Goal: Task Accomplishment & Management: Use online tool/utility

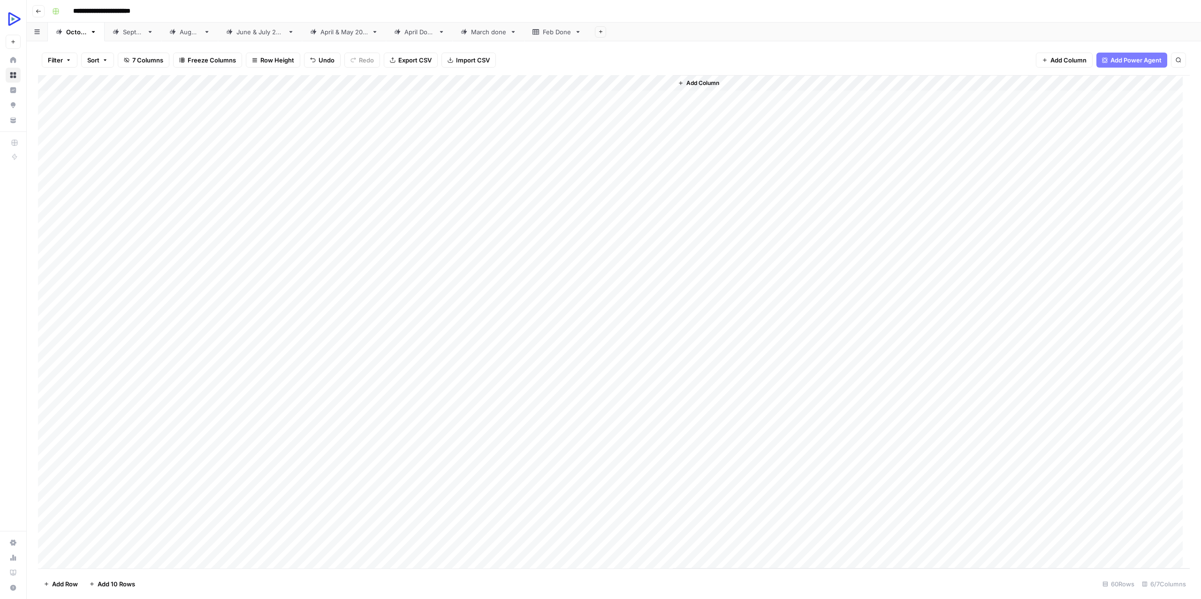
click at [488, 261] on div "Add Column" at bounding box center [614, 321] width 1152 height 493
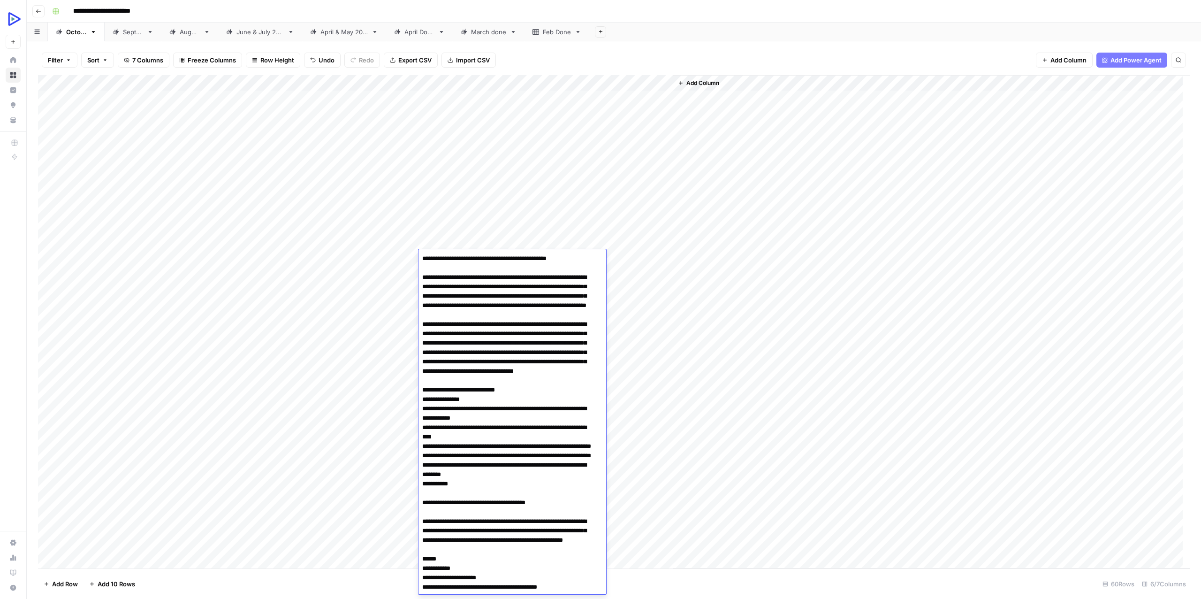
scroll to position [2117, 0]
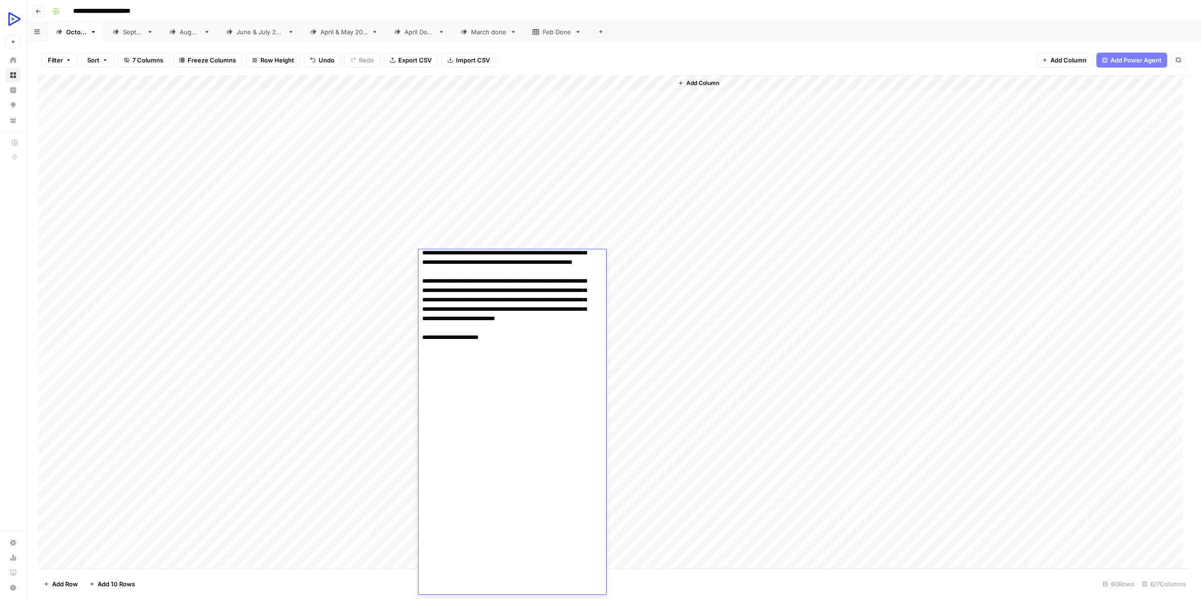
click at [387, 282] on div "Add Column" at bounding box center [614, 321] width 1152 height 493
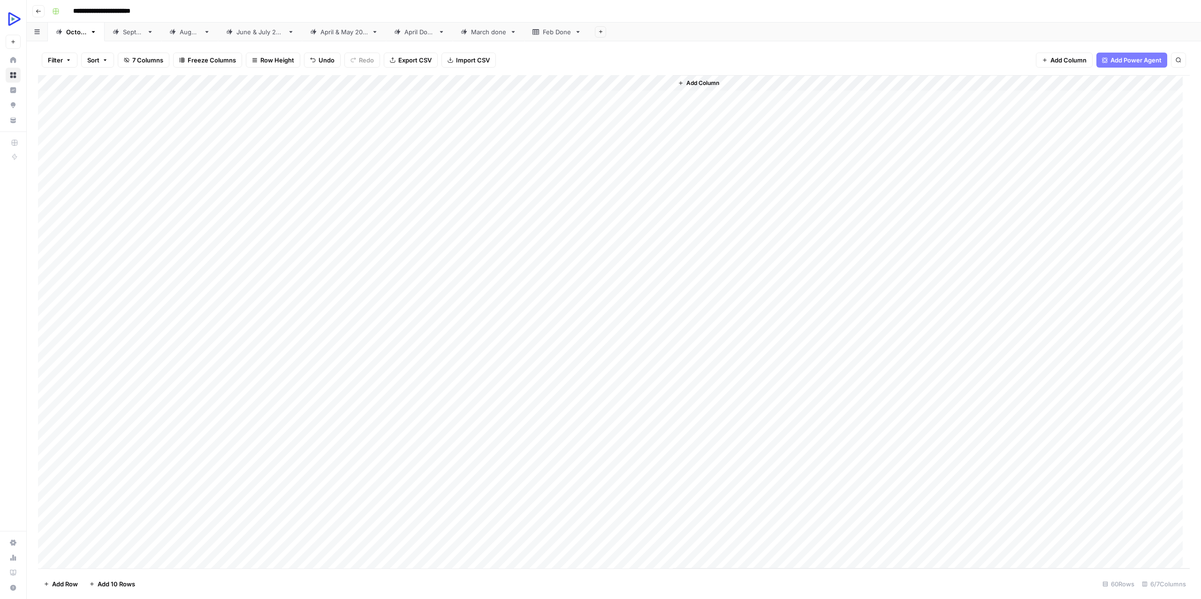
click at [434, 257] on div "Add Column" at bounding box center [614, 321] width 1152 height 493
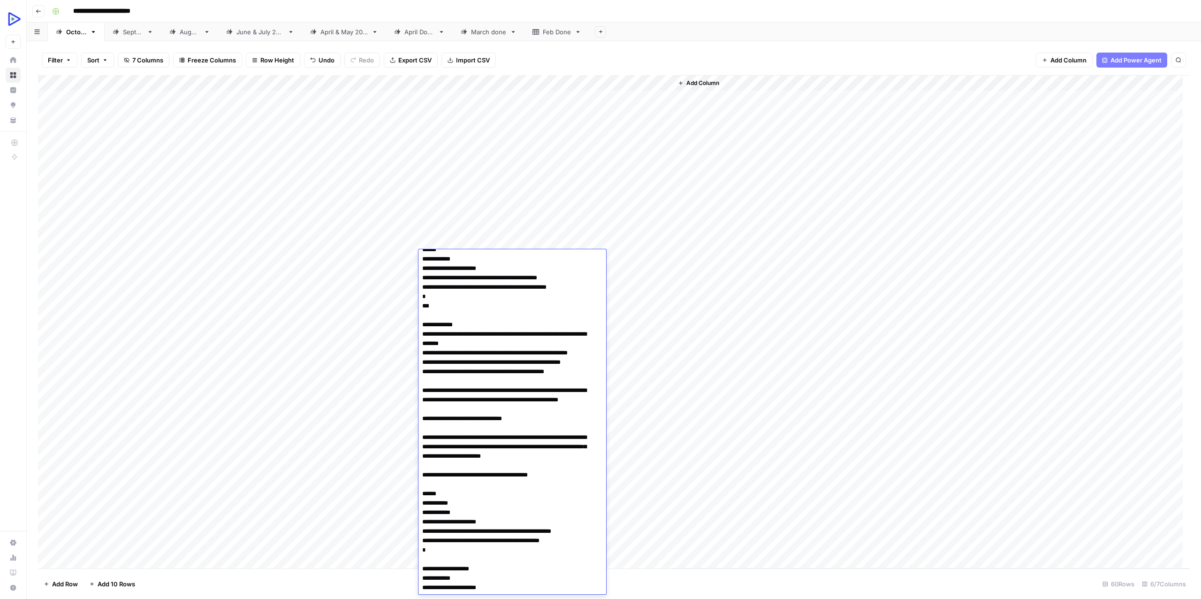
scroll to position [0, 0]
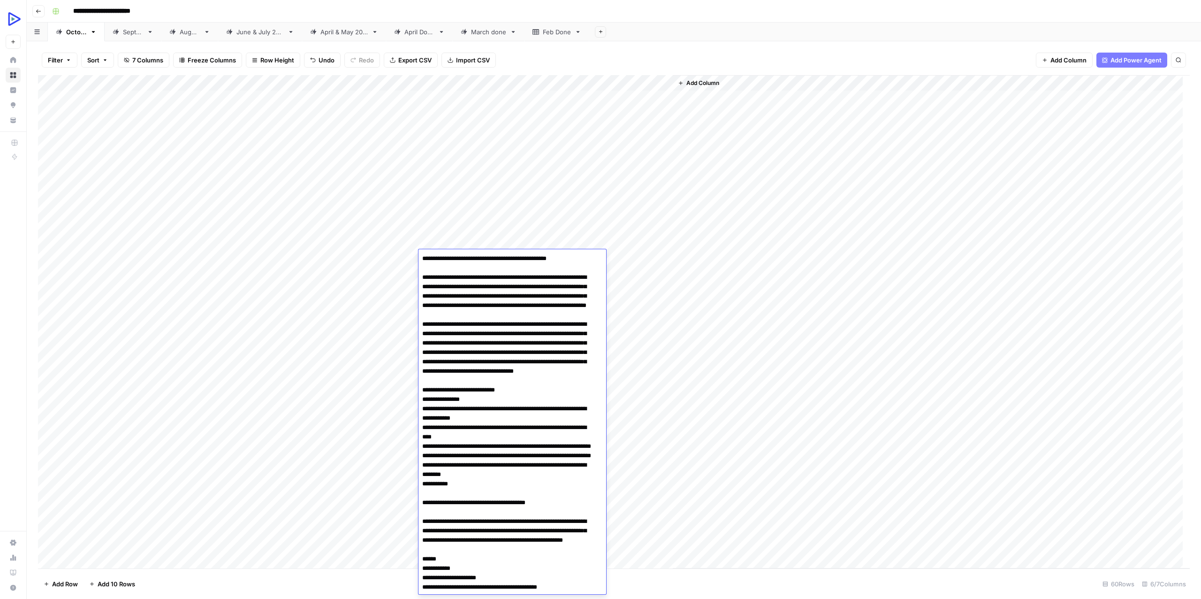
click at [839, 296] on div "Add Column" at bounding box center [931, 321] width 517 height 493
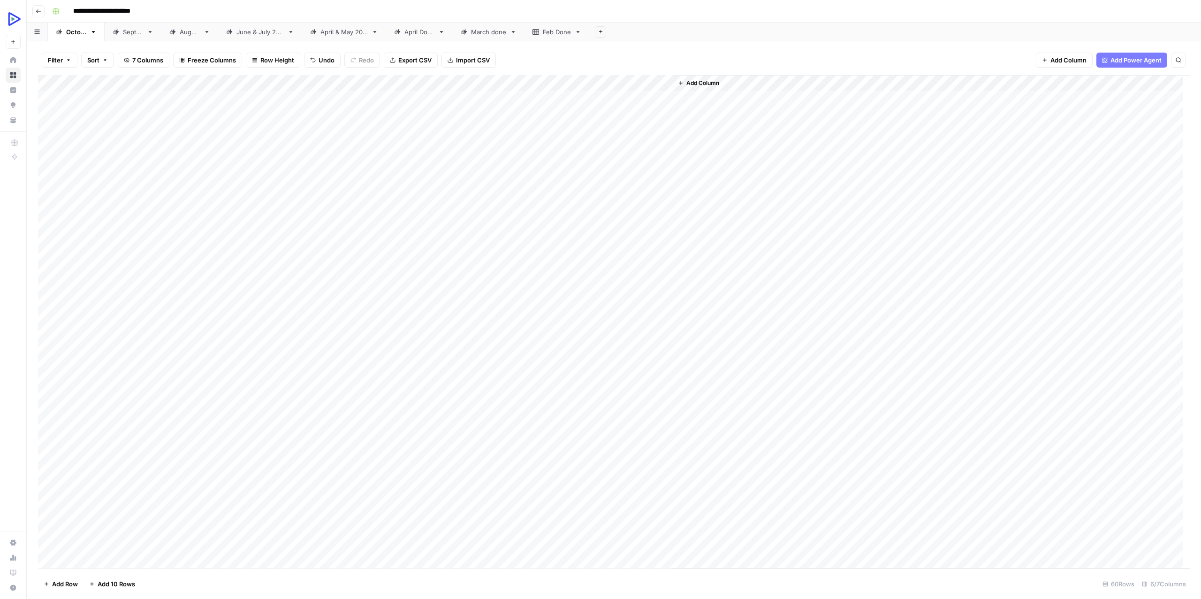
click at [478, 258] on div "Add Column" at bounding box center [614, 321] width 1152 height 493
click at [821, 255] on div "Add Column" at bounding box center [931, 321] width 517 height 493
click at [445, 257] on div "Add Column" at bounding box center [614, 321] width 1152 height 493
click at [449, 279] on div "Add Column" at bounding box center [614, 321] width 1152 height 493
click at [438, 243] on div "Add Column" at bounding box center [614, 321] width 1152 height 493
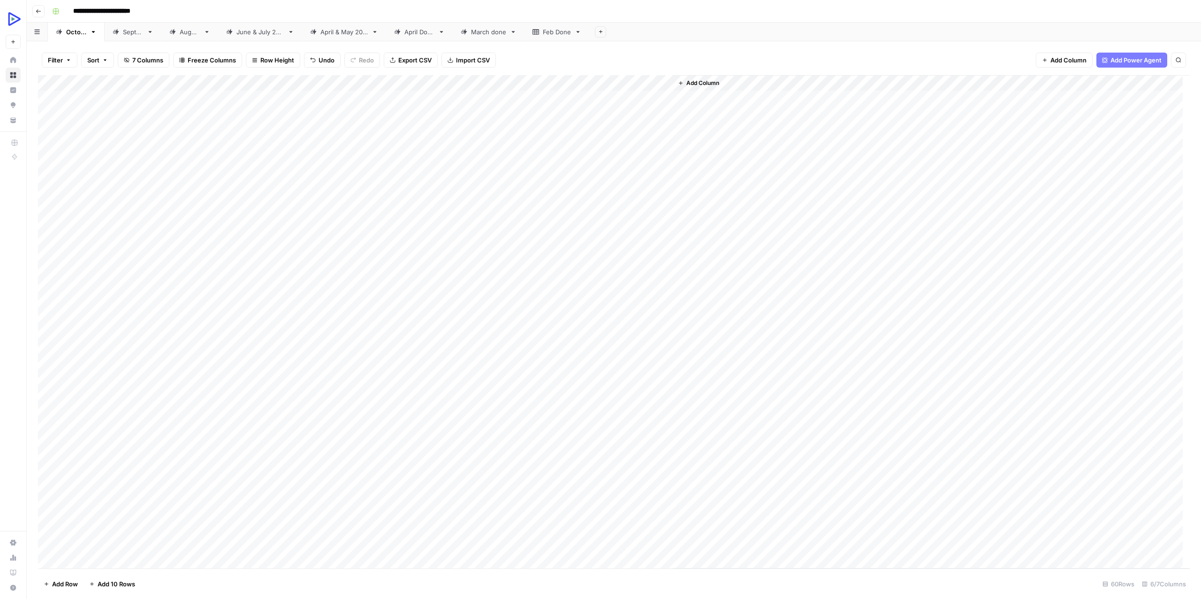
click at [440, 255] on div "Add Column" at bounding box center [614, 321] width 1152 height 493
click at [463, 280] on div "Add Column" at bounding box center [614, 321] width 1152 height 493
click at [439, 289] on div "Add Column" at bounding box center [614, 321] width 1152 height 493
click at [446, 309] on div "Add Column" at bounding box center [614, 321] width 1152 height 493
click at [460, 322] on div "Add Column" at bounding box center [614, 321] width 1152 height 493
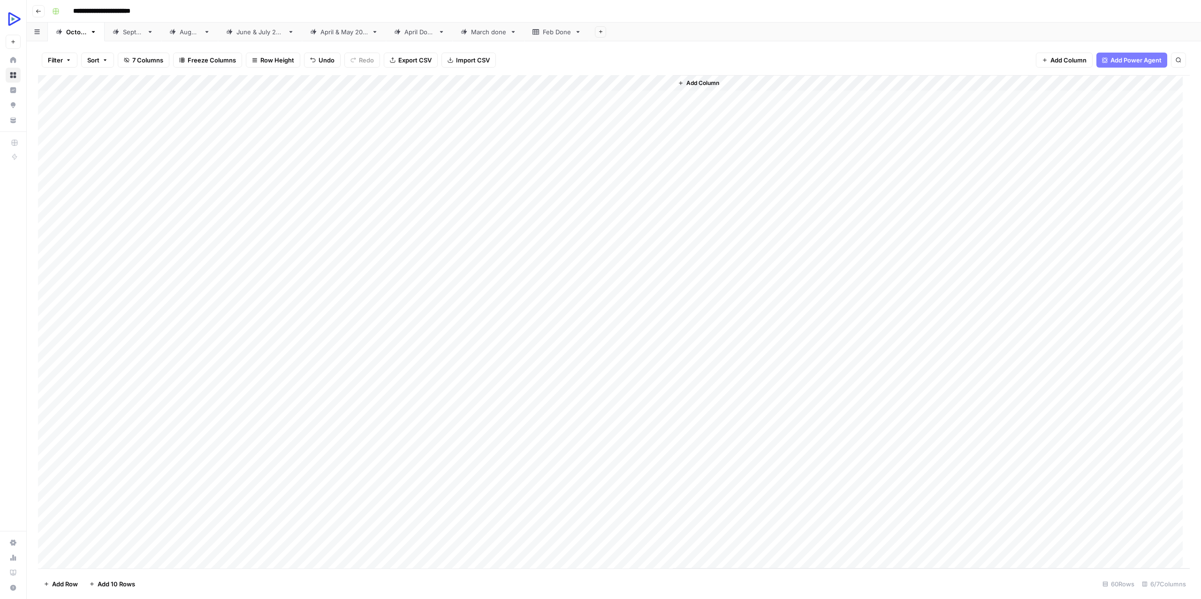
click at [542, 254] on div "Add Column" at bounding box center [614, 321] width 1152 height 493
click at [540, 273] on div "Add Column" at bounding box center [614, 321] width 1152 height 493
click at [542, 286] on div "Add Column" at bounding box center [614, 321] width 1152 height 493
click at [538, 303] on div "Add Column" at bounding box center [614, 321] width 1152 height 493
click at [539, 320] on div "Add Column" at bounding box center [614, 321] width 1152 height 493
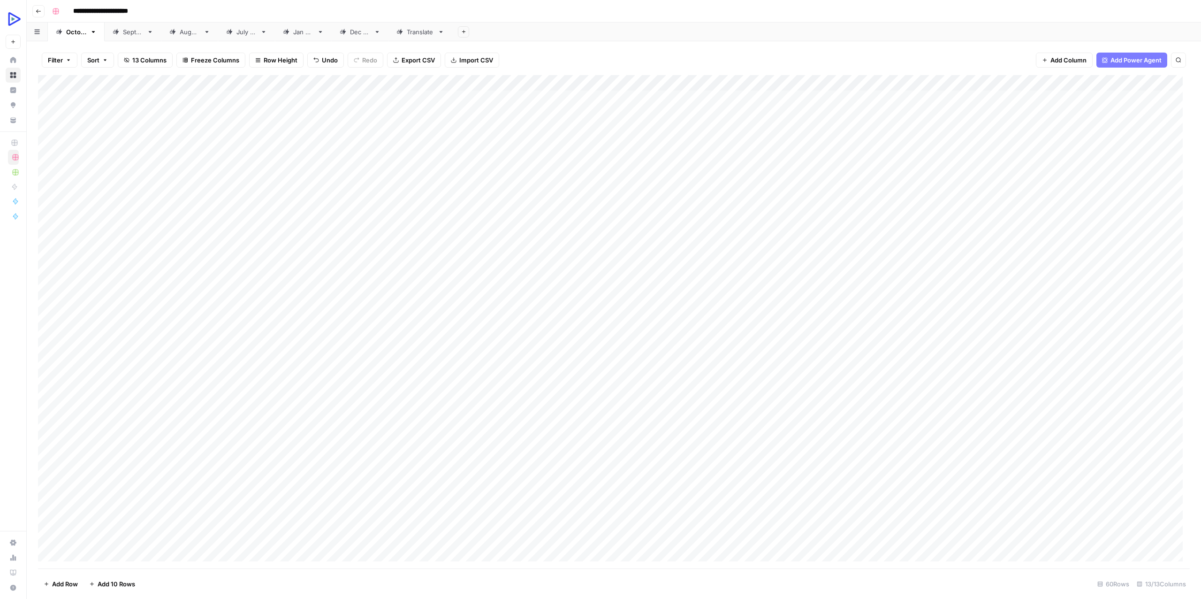
click at [1164, 254] on div "Add Column" at bounding box center [614, 321] width 1152 height 493
click at [1158, 274] on div "Add Column" at bounding box center [614, 321] width 1152 height 493
click at [1157, 257] on div "Add Column" at bounding box center [614, 321] width 1152 height 493
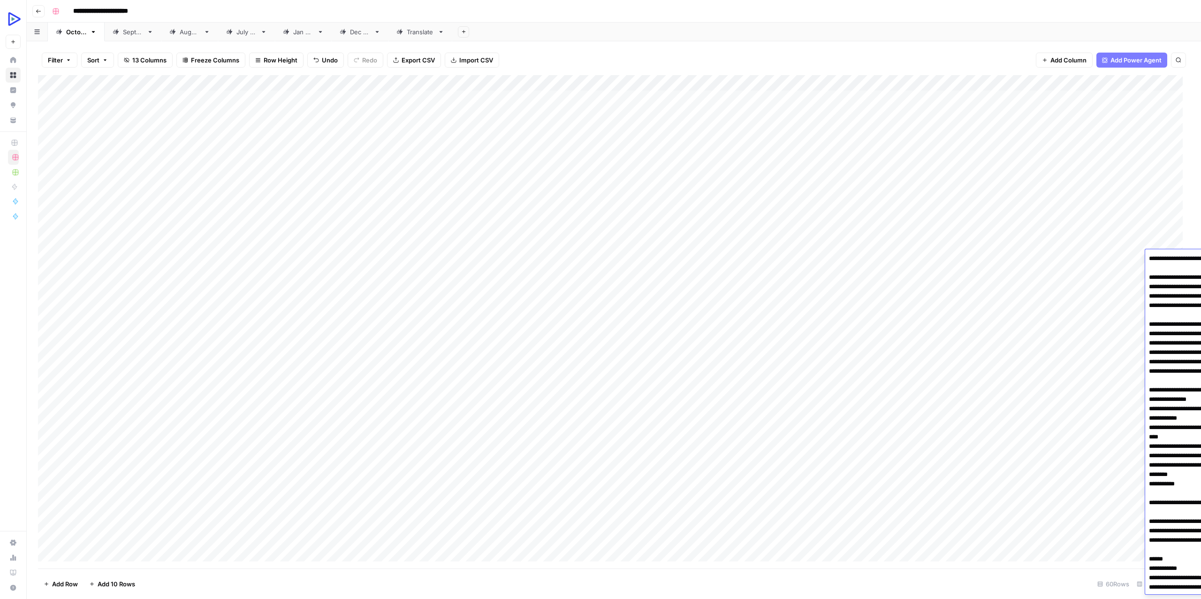
scroll to position [2110, 0]
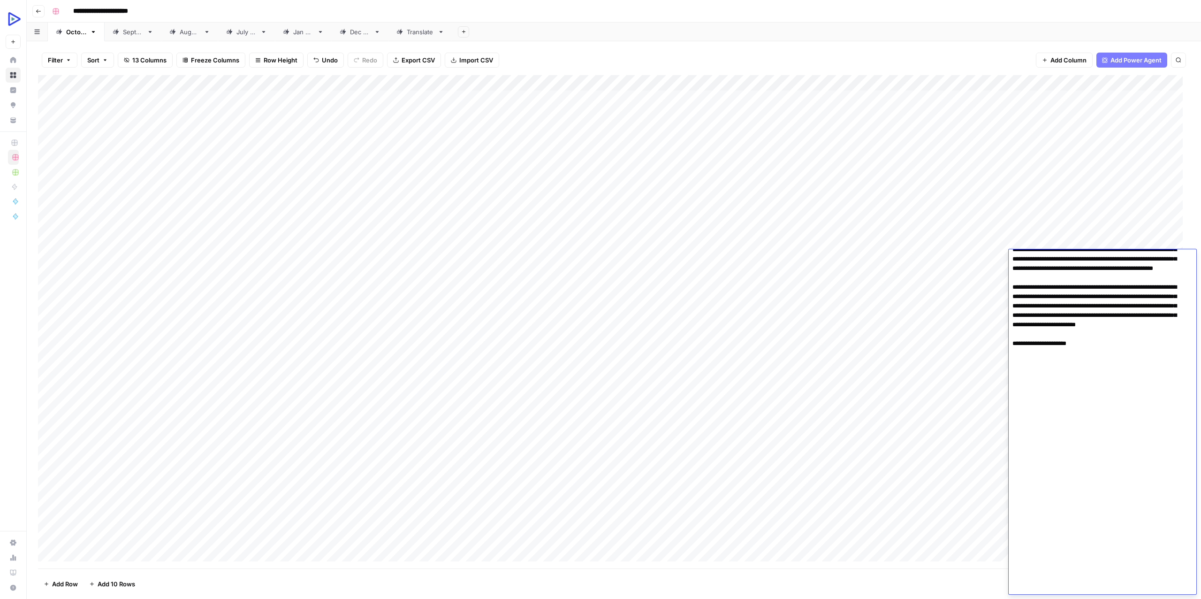
click at [889, 349] on div "Add Column" at bounding box center [614, 321] width 1152 height 493
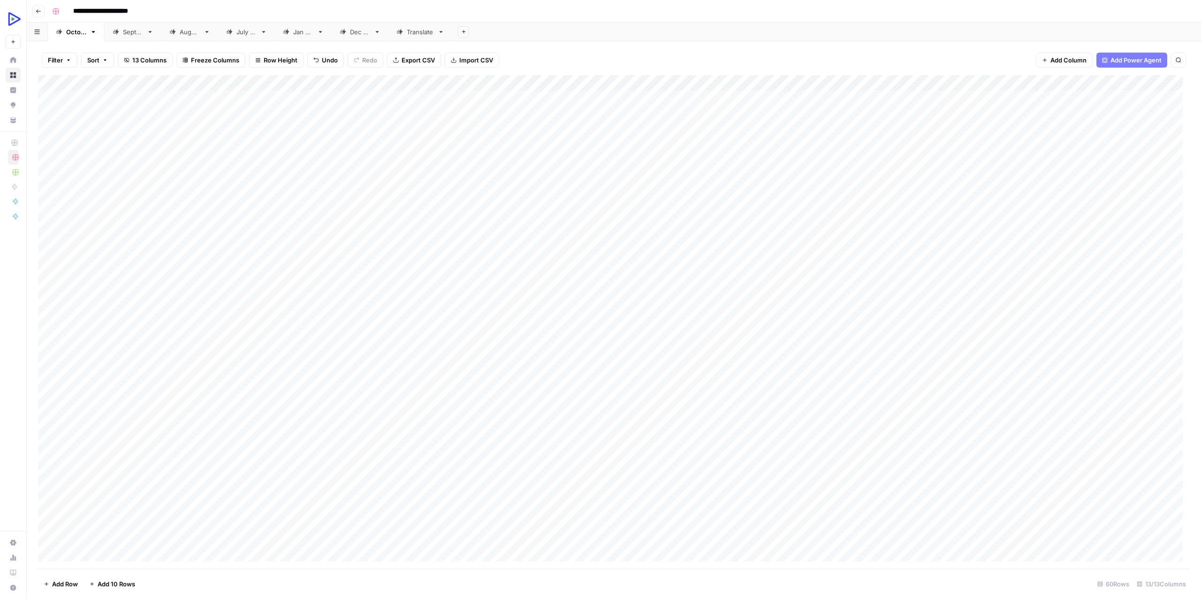
click at [1164, 256] on div "Add Column" at bounding box center [614, 321] width 1152 height 493
click at [1171, 269] on div "Add Column" at bounding box center [614, 321] width 1152 height 493
click at [1157, 288] on div "Add Column" at bounding box center [614, 321] width 1152 height 493
click at [1164, 304] on div "Add Column" at bounding box center [614, 321] width 1152 height 493
click at [1157, 319] on div "Add Column" at bounding box center [614, 321] width 1152 height 493
